Goal: Task Accomplishment & Management: Complete application form

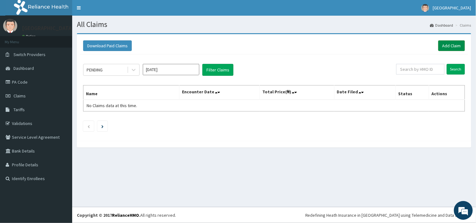
click at [450, 46] on link "Add Claim" at bounding box center [451, 45] width 27 height 11
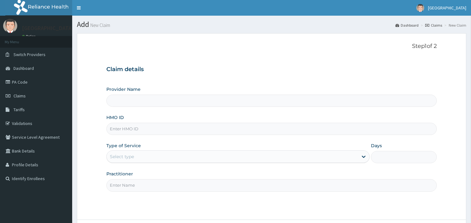
drag, startPoint x: 0, startPoint y: 0, endPoint x: 167, endPoint y: 132, distance: 212.7
click at [167, 132] on input "HMO ID" at bounding box center [271, 129] width 330 height 12
paste input "PRN/10077/C"
type input "PRN/10077/C"
type input "[GEOGRAPHIC_DATA]"
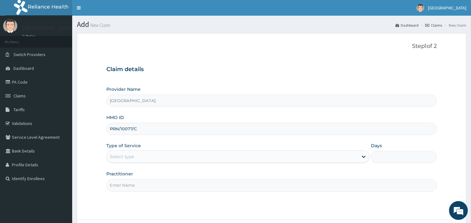
type input "PRN/10077/C"
click at [150, 155] on div "Select type" at bounding box center [232, 157] width 251 height 10
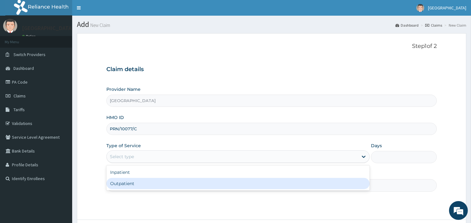
click at [145, 188] on div "Outpatient" at bounding box center [237, 183] width 263 height 11
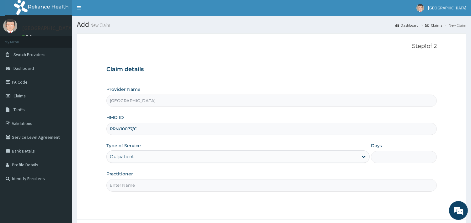
type input "1"
click at [136, 185] on input "Practitioner" at bounding box center [271, 185] width 330 height 12
type input "[PERSON_NAME]"
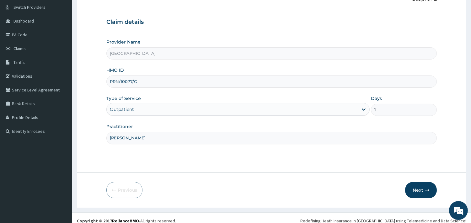
scroll to position [53, 0]
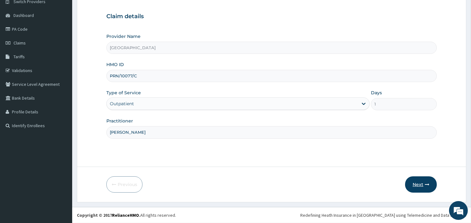
click at [415, 184] on button "Next" at bounding box center [421, 185] width 32 height 16
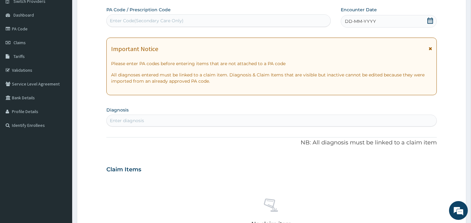
click at [430, 18] on icon at bounding box center [430, 21] width 6 height 6
click at [174, 120] on div "Enter diagnosis" at bounding box center [272, 121] width 330 height 10
type input "MALARIA"
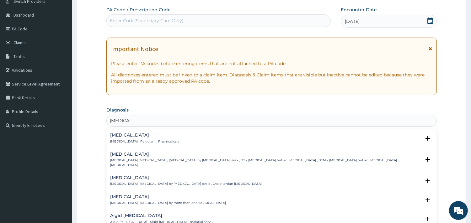
click at [120, 133] on h4 "Malaria" at bounding box center [144, 135] width 69 height 5
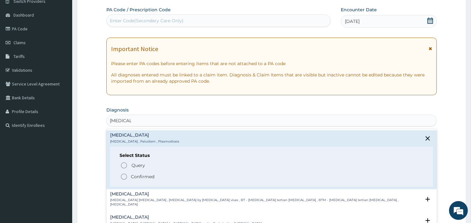
click at [124, 177] on icon "status option filled" at bounding box center [124, 177] width 8 height 8
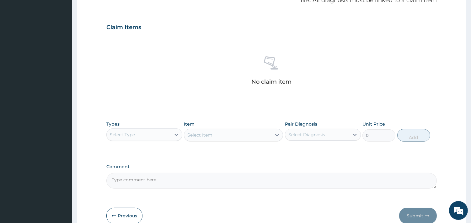
scroll to position [229, 0]
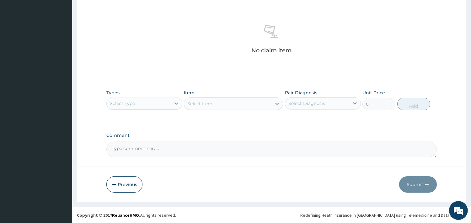
click at [161, 104] on div "Select Type" at bounding box center [139, 103] width 64 height 10
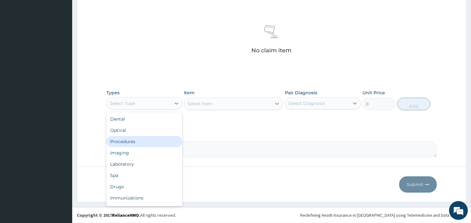
click at [151, 140] on div "Procedures" at bounding box center [144, 141] width 76 height 11
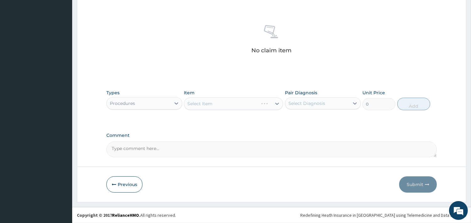
click at [252, 103] on div "Select Item" at bounding box center [233, 104] width 99 height 13
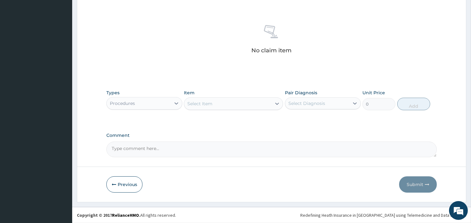
click at [252, 103] on div "Select Item" at bounding box center [227, 104] width 87 height 10
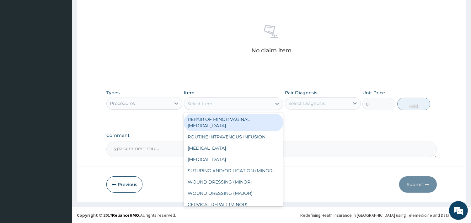
click at [252, 103] on div "Select Item" at bounding box center [227, 104] width 87 height 10
type input "GP"
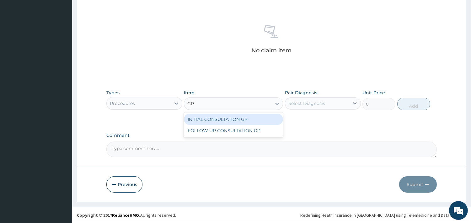
type input "3500"
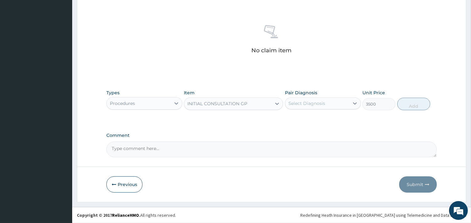
click at [321, 106] on div "Select Diagnosis" at bounding box center [306, 103] width 37 height 6
click at [319, 124] on div "Malaria" at bounding box center [323, 119] width 76 height 13
checkbox input "true"
click at [412, 105] on button "Add" at bounding box center [413, 104] width 33 height 13
type input "0"
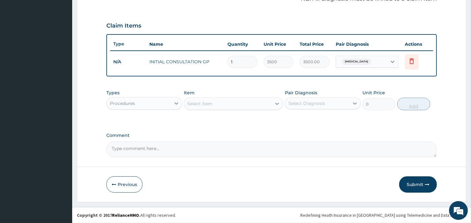
scroll to position [198, 0]
click at [155, 103] on div "Procedures" at bounding box center [139, 104] width 64 height 10
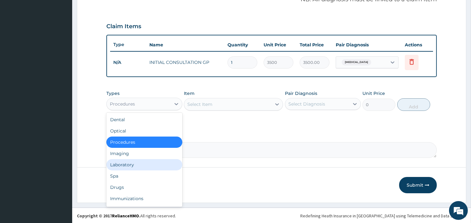
click at [137, 162] on div "Laboratory" at bounding box center [144, 164] width 76 height 11
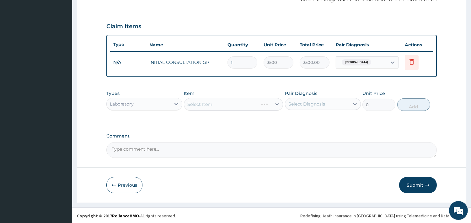
click at [255, 103] on div "Select Item" at bounding box center [233, 104] width 99 height 13
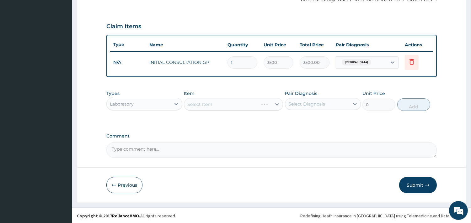
click at [255, 103] on div "Select Item" at bounding box center [233, 104] width 99 height 13
click at [239, 177] on div "Previous Submit" at bounding box center [271, 185] width 330 height 16
click at [235, 105] on div "Select Item" at bounding box center [227, 104] width 87 height 10
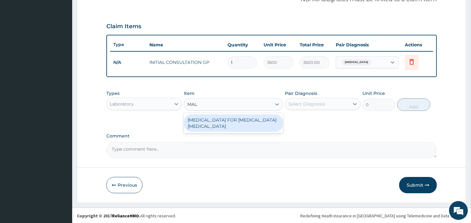
type input "MALA"
type input "2200"
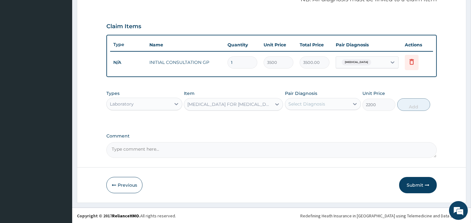
click at [310, 104] on div "Select Diagnosis" at bounding box center [306, 104] width 37 height 6
click at [312, 120] on div "Malaria" at bounding box center [323, 120] width 76 height 13
checkbox input "true"
click at [415, 104] on button "Add" at bounding box center [413, 104] width 33 height 13
type input "0"
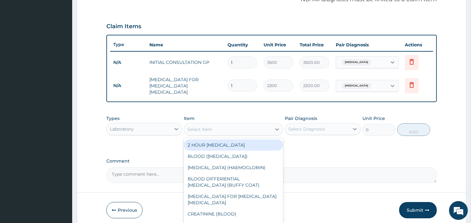
click at [205, 127] on div "Select Item" at bounding box center [199, 129] width 25 height 6
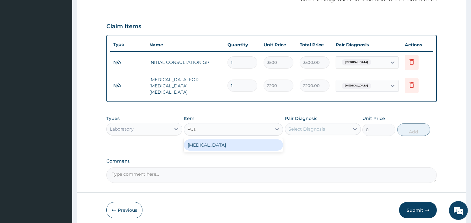
type input "FULL"
type input "3800"
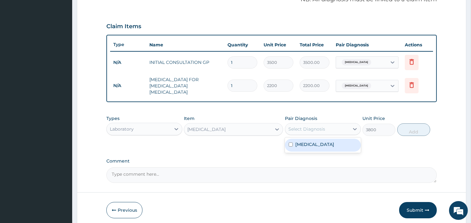
click at [297, 127] on div "Select Diagnosis" at bounding box center [306, 129] width 37 height 6
click at [299, 142] on label "Malaria" at bounding box center [314, 144] width 39 height 6
checkbox input "true"
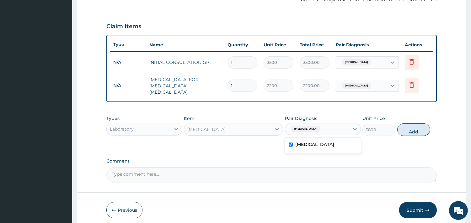
click at [414, 124] on button "Add" at bounding box center [413, 130] width 33 height 13
type input "0"
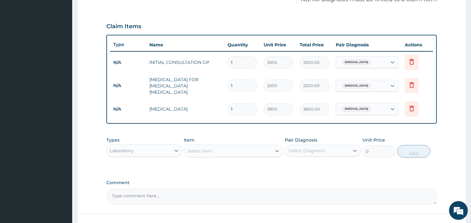
click at [143, 146] on div "Laboratory" at bounding box center [139, 151] width 64 height 10
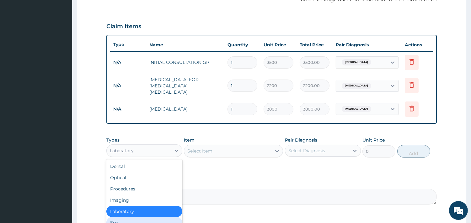
scroll to position [242, 0]
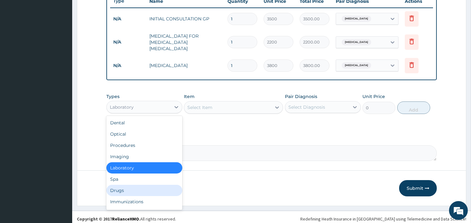
click at [136, 186] on div "Drugs" at bounding box center [144, 190] width 76 height 11
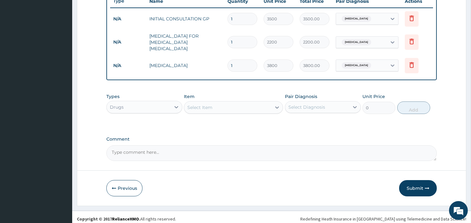
click at [207, 106] on div "Select Item" at bounding box center [199, 107] width 25 height 6
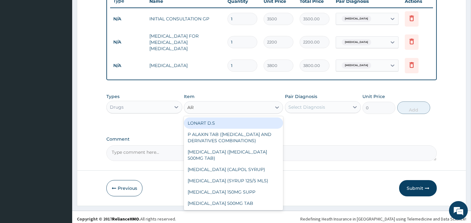
type input "ART"
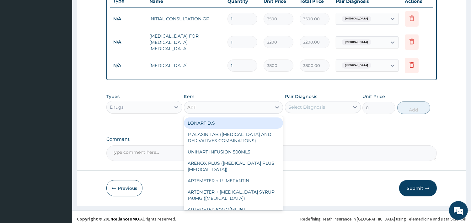
type input "2000"
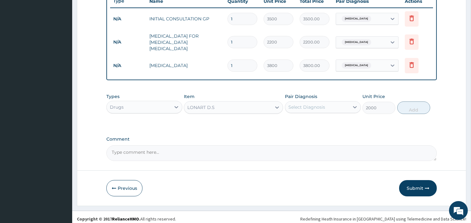
click at [299, 104] on div "Select Diagnosis" at bounding box center [306, 107] width 37 height 6
click at [305, 121] on label "Malaria" at bounding box center [314, 122] width 39 height 6
checkbox input "true"
click at [413, 105] on button "Add" at bounding box center [413, 108] width 33 height 13
type input "0"
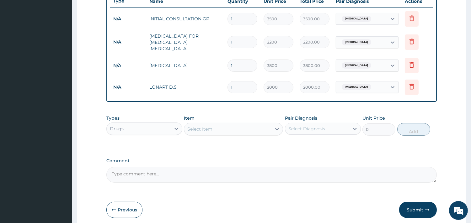
click at [224, 124] on div "Select Item" at bounding box center [227, 129] width 87 height 10
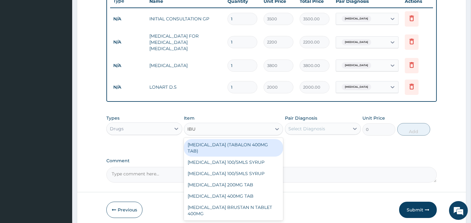
type input "IBUP"
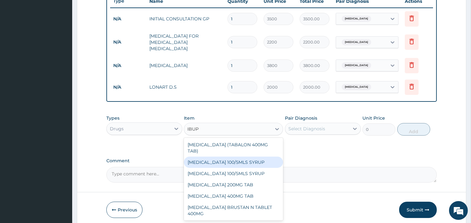
click at [233, 157] on div "IBUPROFEN 100/5MLS SYRUP" at bounding box center [233, 162] width 99 height 11
type input "500"
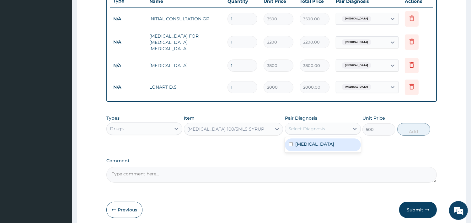
click at [299, 128] on div "Select Diagnosis" at bounding box center [306, 129] width 37 height 6
click at [304, 141] on label "Malaria" at bounding box center [314, 144] width 39 height 6
checkbox input "true"
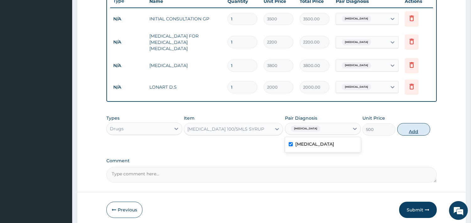
click at [410, 125] on button "Add" at bounding box center [413, 129] width 33 height 13
type input "0"
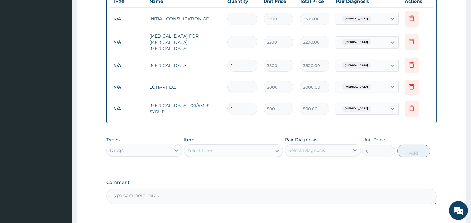
click at [237, 149] on div "Select Item" at bounding box center [227, 151] width 87 height 10
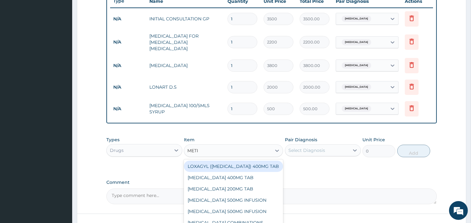
type input "METRO"
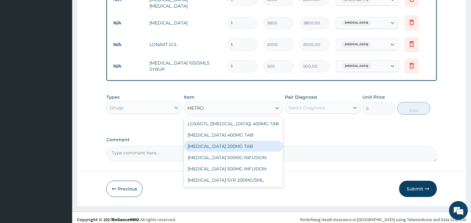
scroll to position [286, 0]
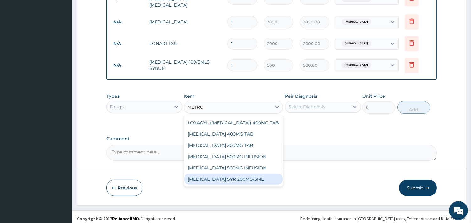
click at [244, 184] on div "METRONIDAZOLE SYR 200MG/5ML" at bounding box center [233, 179] width 99 height 11
type input "400"
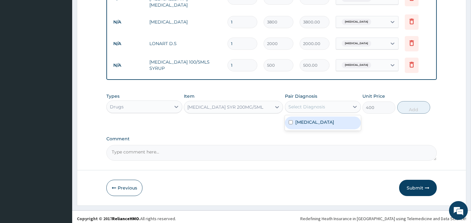
click at [329, 105] on div "Select Diagnosis" at bounding box center [317, 107] width 64 height 10
click at [330, 118] on div "Malaria" at bounding box center [323, 123] width 76 height 13
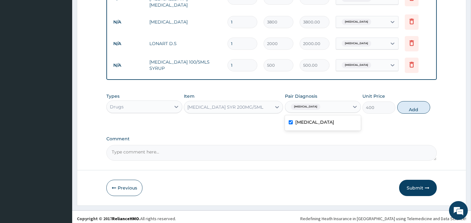
checkbox input "true"
click at [406, 105] on button "Add" at bounding box center [413, 107] width 33 height 13
type input "0"
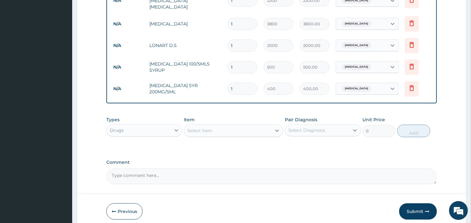
scroll to position [308, 0]
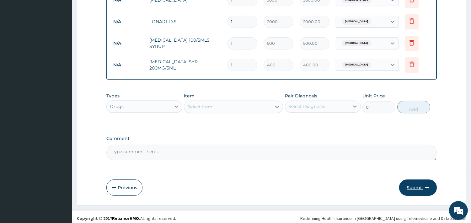
click at [419, 181] on button "Submit" at bounding box center [418, 188] width 38 height 16
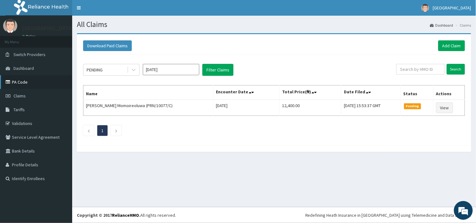
click at [33, 80] on link "PA Code" at bounding box center [36, 82] width 72 height 14
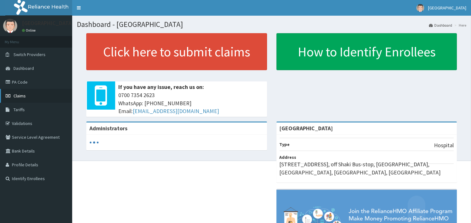
click at [25, 95] on span "Claims" at bounding box center [19, 96] width 12 height 6
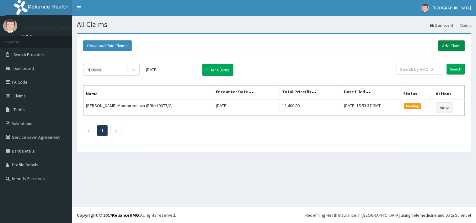
click at [447, 46] on link "Add Claim" at bounding box center [451, 45] width 27 height 11
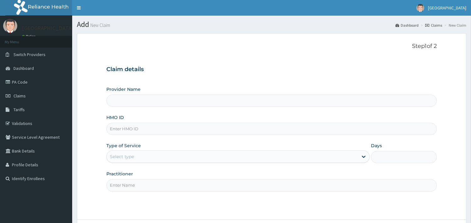
type input "[GEOGRAPHIC_DATA]"
drag, startPoint x: 0, startPoint y: 0, endPoint x: 188, endPoint y: 128, distance: 227.0
click at [188, 128] on input "HMO ID" at bounding box center [271, 129] width 330 height 12
paste input "PRN/10077/C"
type input "PRN/10077/C"
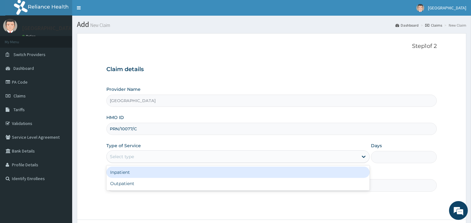
drag, startPoint x: 164, startPoint y: 157, endPoint x: 156, endPoint y: 169, distance: 14.6
click at [163, 158] on div "Select type" at bounding box center [232, 157] width 251 height 10
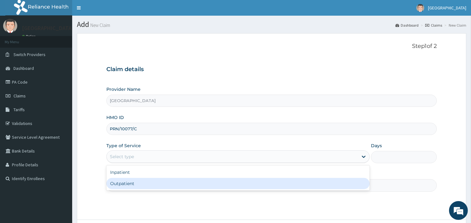
click at [149, 185] on div "Outpatient" at bounding box center [237, 183] width 263 height 11
type input "1"
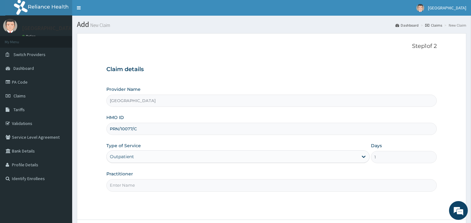
click at [144, 186] on input "Practitioner" at bounding box center [271, 185] width 330 height 12
type input "[PERSON_NAME]"
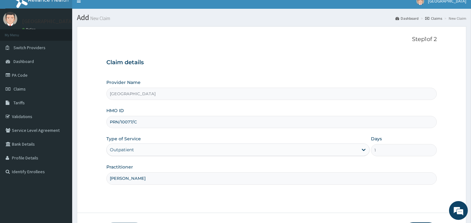
scroll to position [53, 0]
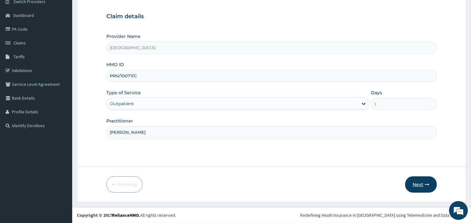
click at [415, 184] on button "Next" at bounding box center [421, 185] width 32 height 16
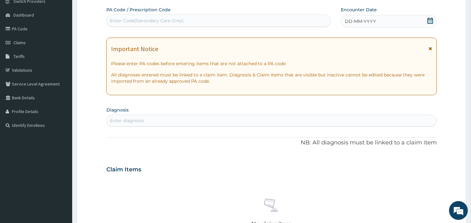
click at [201, 17] on div "Enter Code(Secondary Care Only)" at bounding box center [219, 21] width 224 height 10
paste input "PA/2F8641"
type input "PA/2F8641"
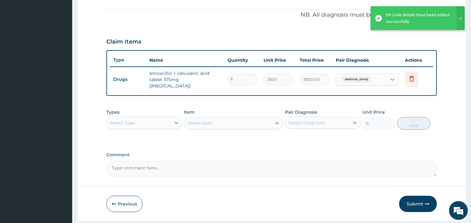
scroll to position [190, 0]
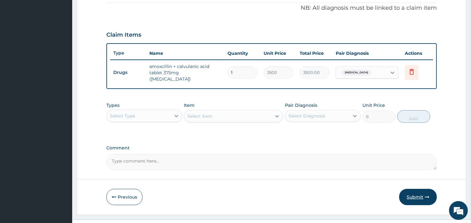
click at [415, 190] on button "Submit" at bounding box center [418, 197] width 38 height 16
